Goal: Information Seeking & Learning: Learn about a topic

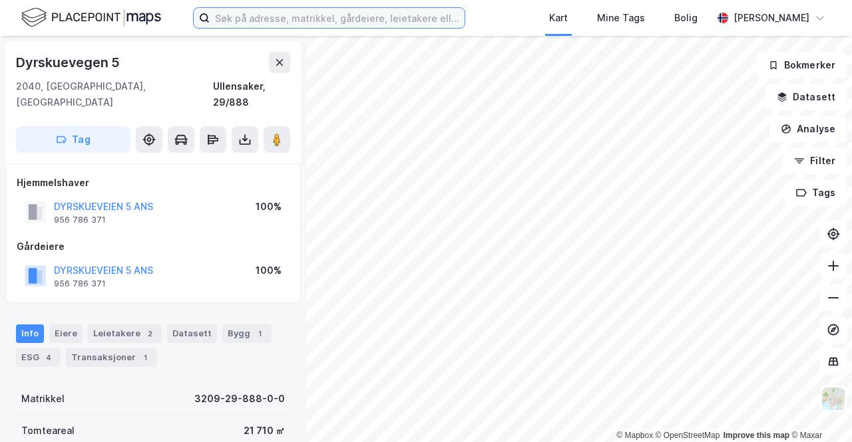
click at [221, 11] on input at bounding box center [337, 18] width 255 height 20
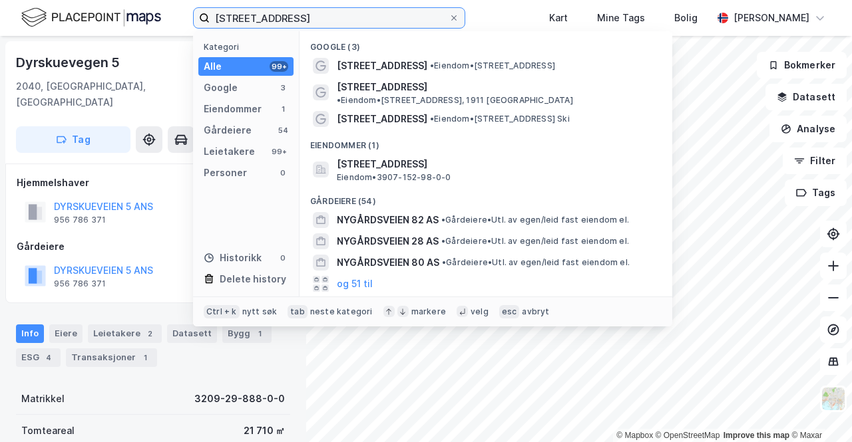
type input "[STREET_ADDRESS]"
click at [397, 66] on span "[STREET_ADDRESS]" at bounding box center [382, 66] width 90 height 16
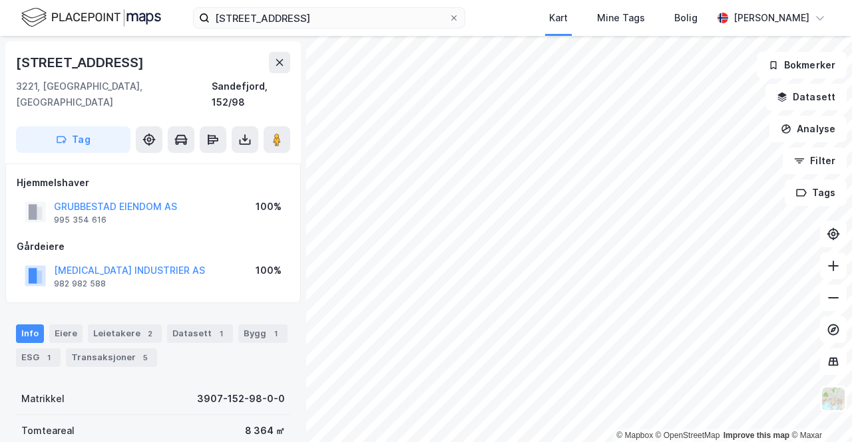
click at [116, 309] on div "Info Eiere Leietakere 2 Datasett 1 Bygg 1 ESG 1 Transaksjoner 5" at bounding box center [153, 341] width 306 height 64
click at [130, 325] on div "Leietakere 2" at bounding box center [125, 334] width 74 height 19
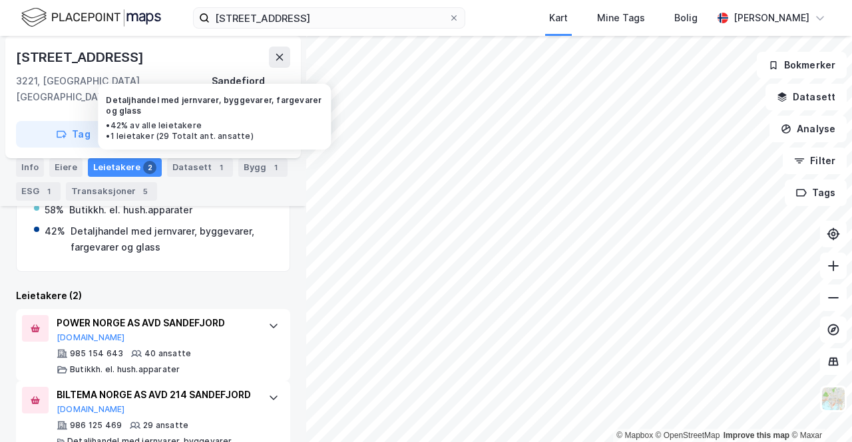
scroll to position [294, 0]
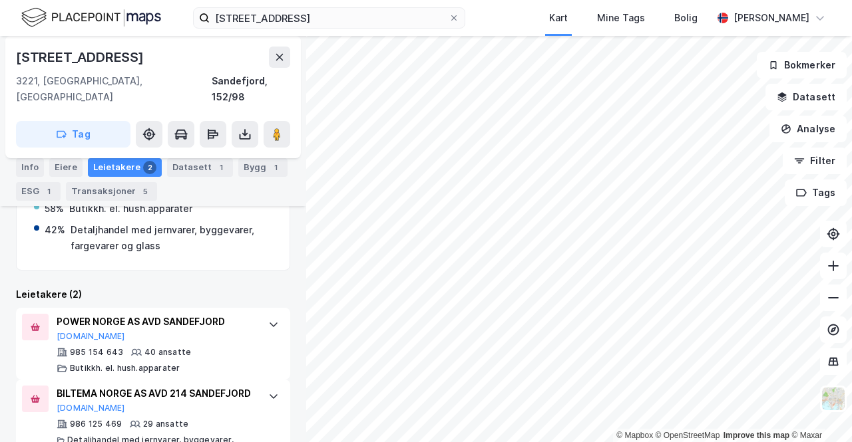
click at [134, 268] on div "Leietakere etter industri Vis leietakere uten ansatte 58% Butikkh. el. hush.app…" at bounding box center [153, 283] width 274 height 389
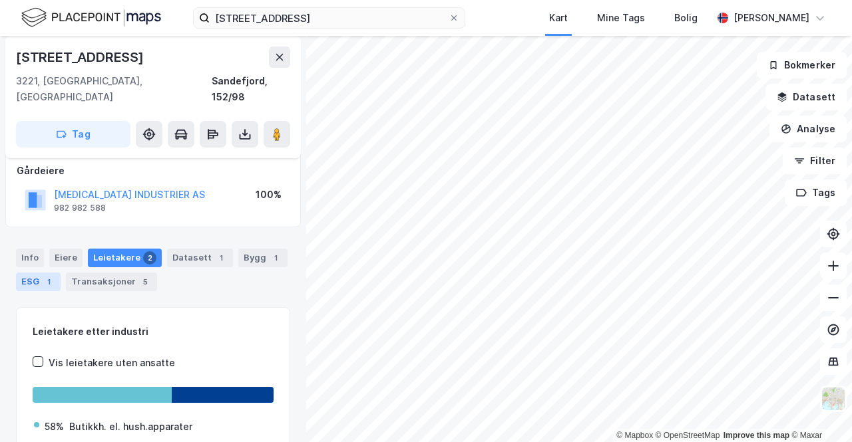
click at [51, 275] on div "1" at bounding box center [48, 281] width 13 height 13
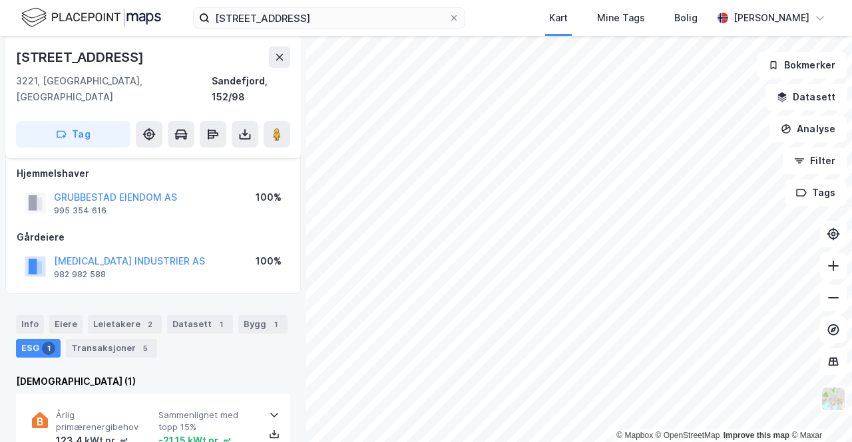
scroll to position [8, 0]
click at [208, 301] on div "Info Eiere Leietakere 2 Datasett 1 Bygg 1 ESG 1 Transaksjoner 5" at bounding box center [153, 333] width 306 height 64
click at [250, 317] on div "Bygg 1" at bounding box center [262, 326] width 49 height 19
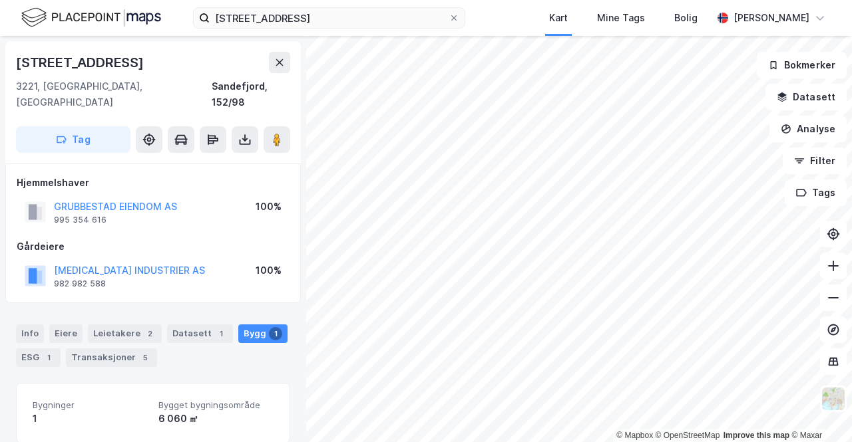
click at [27, 353] on div "Info Eiere Leietakere 2 Datasett 1 Bygg 1 ESG 1 Transaksjoner 5" at bounding box center [153, 341] width 306 height 64
click at [32, 349] on div "ESG 1" at bounding box center [38, 358] width 45 height 19
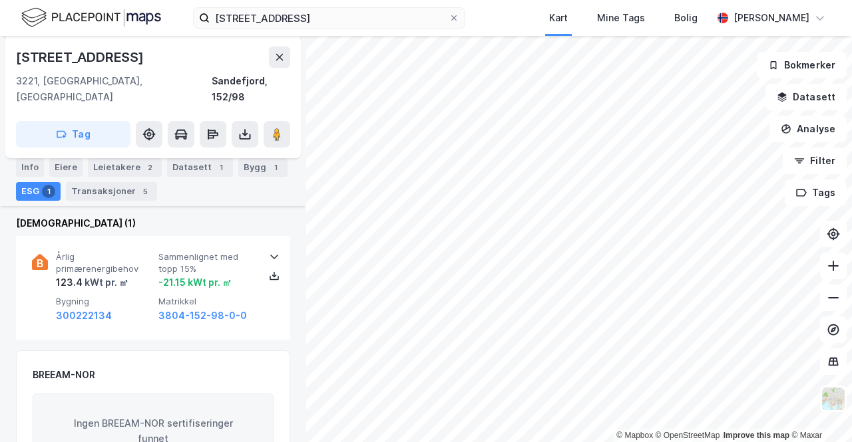
scroll to position [169, 0]
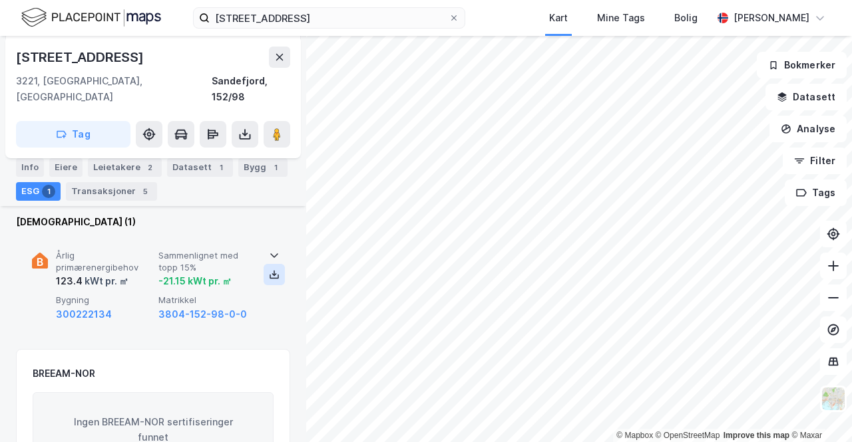
click at [263, 264] on button at bounding box center [273, 274] width 21 height 21
